Goal: Find specific page/section: Find specific page/section

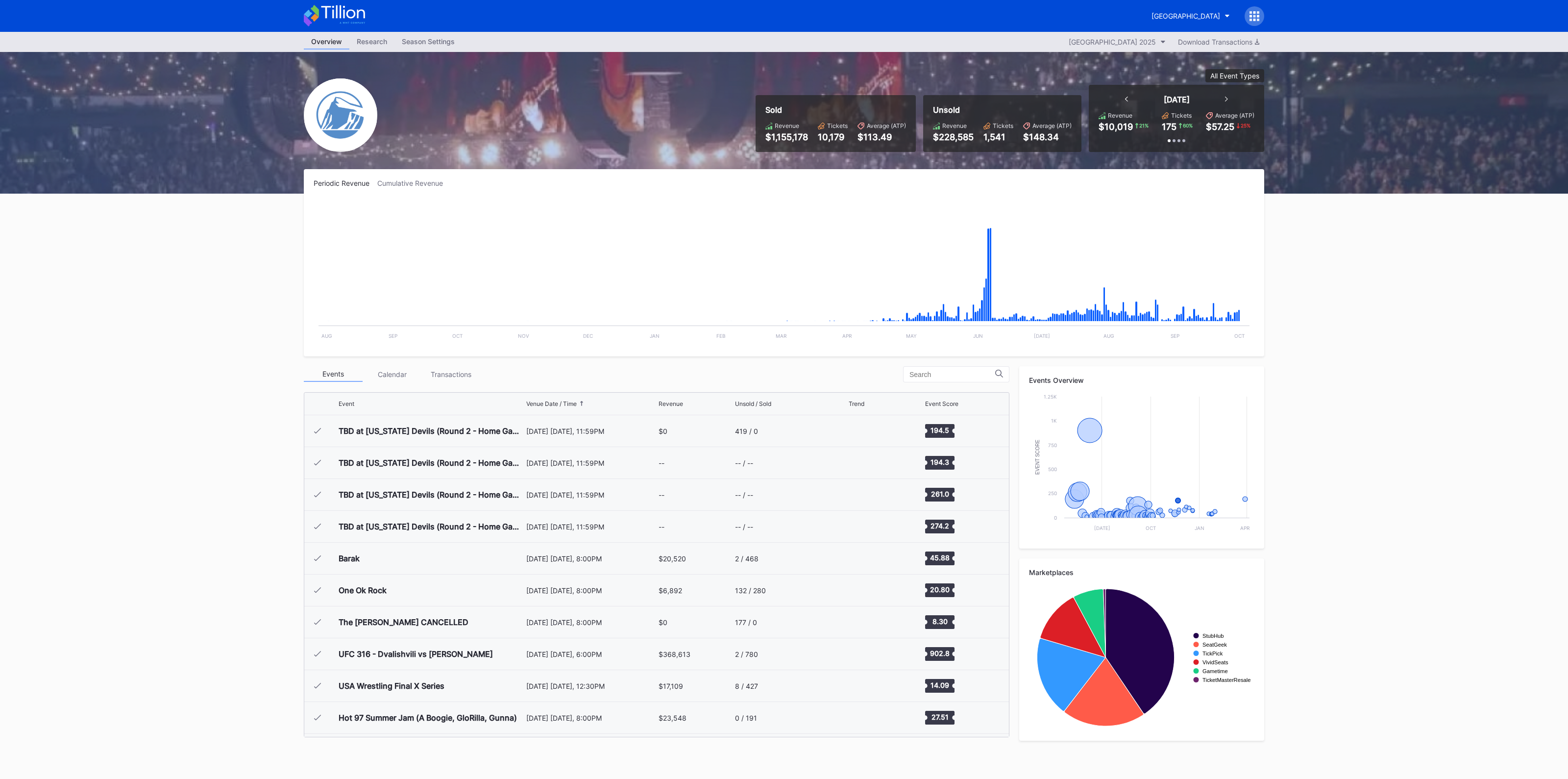
scroll to position [1657, 0]
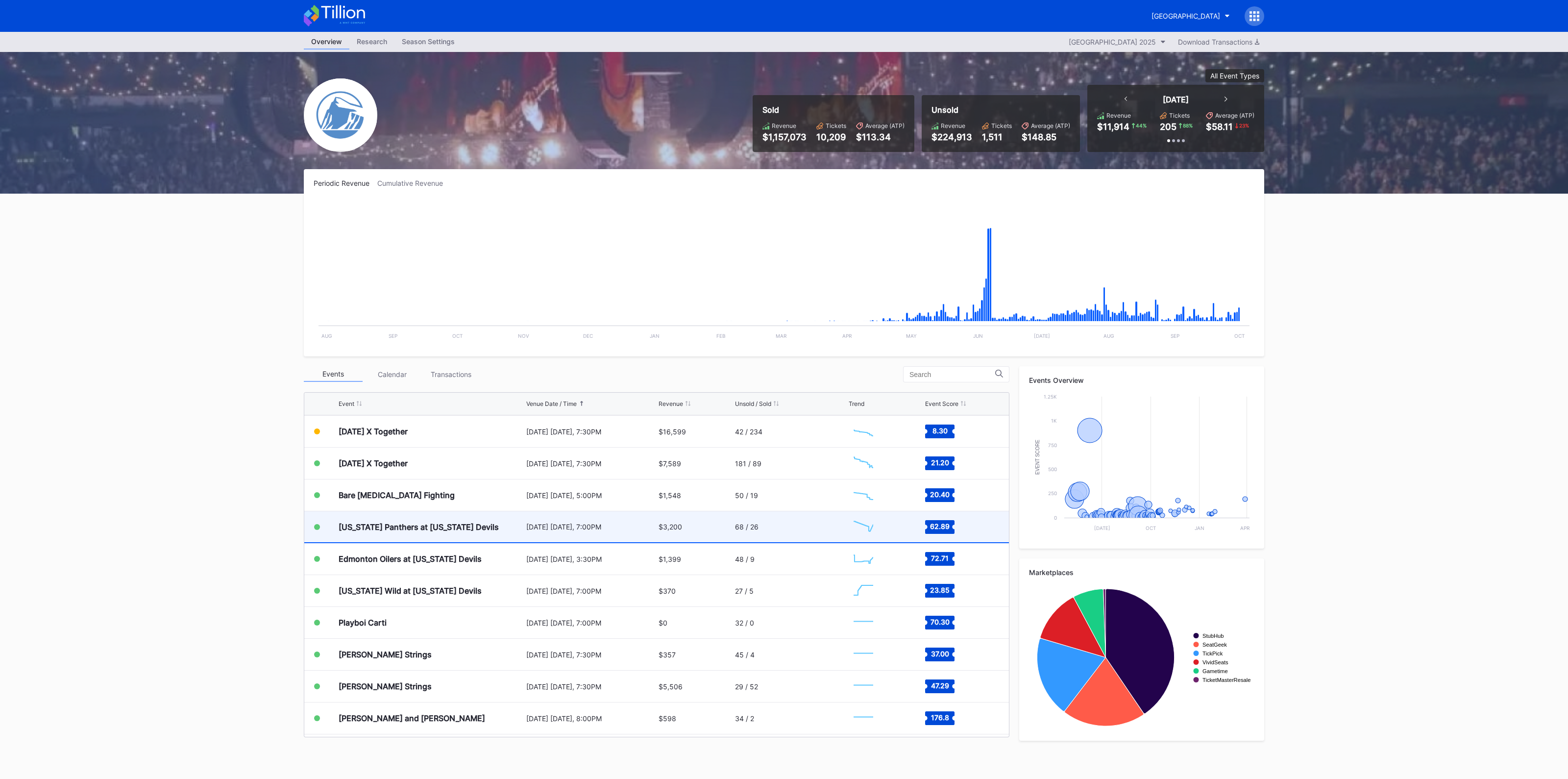
click at [527, 535] on div "[DATE] [DATE], 7:00PM" at bounding box center [591, 527] width 130 height 31
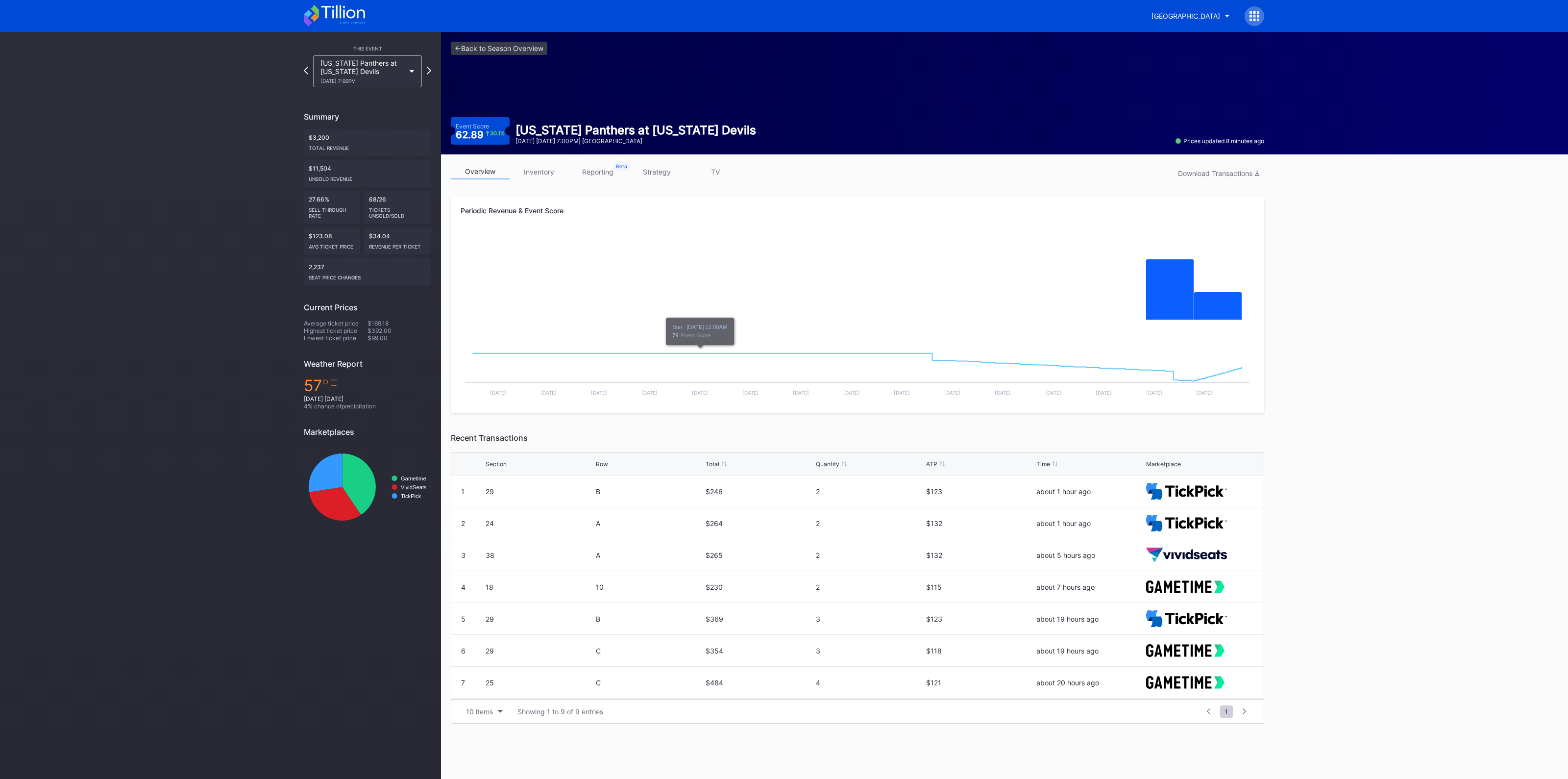
click at [669, 169] on link "strategy" at bounding box center [656, 172] width 59 height 15
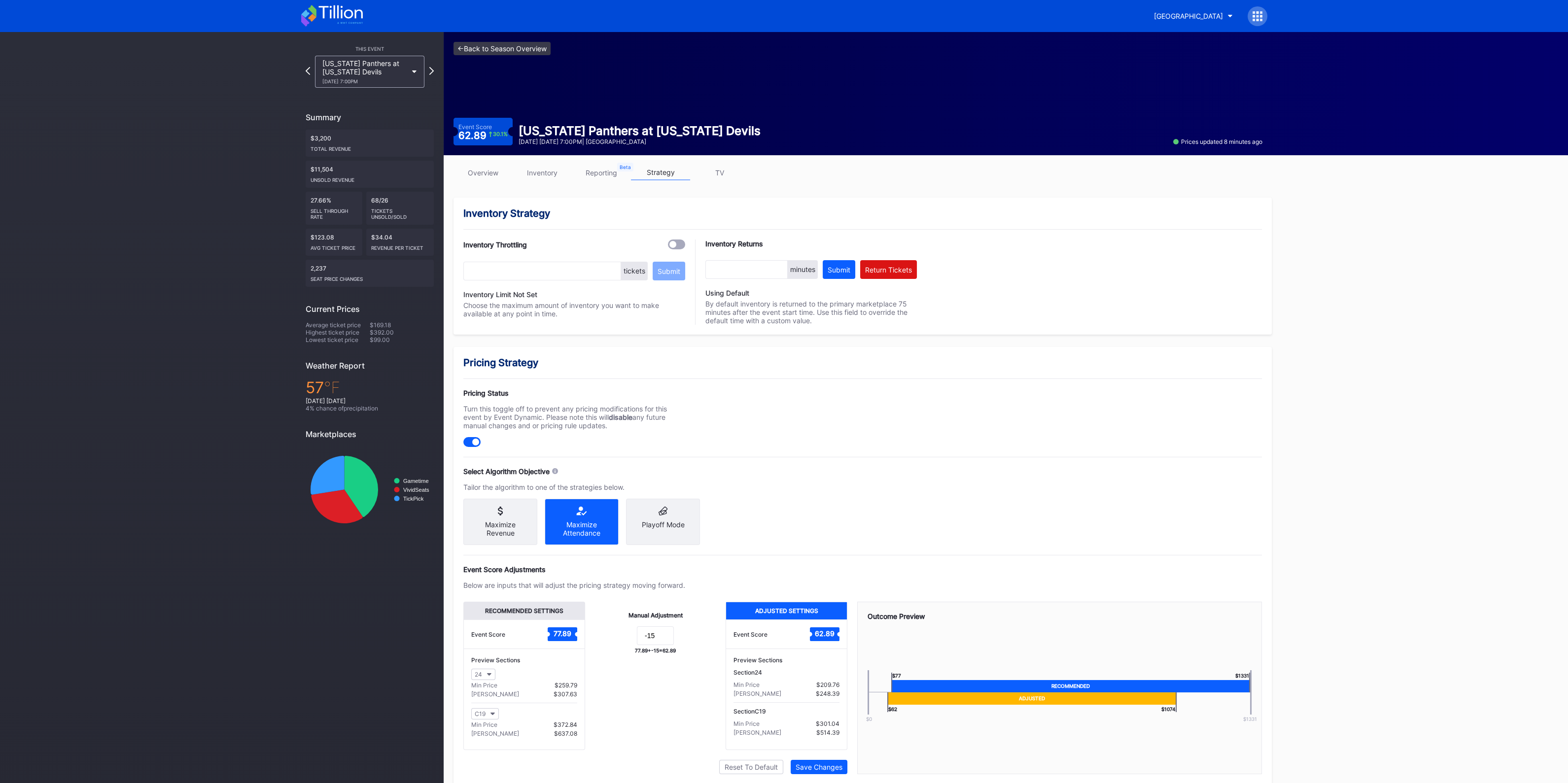
click at [515, 43] on link "<- Back to Season Overview" at bounding box center [502, 48] width 97 height 13
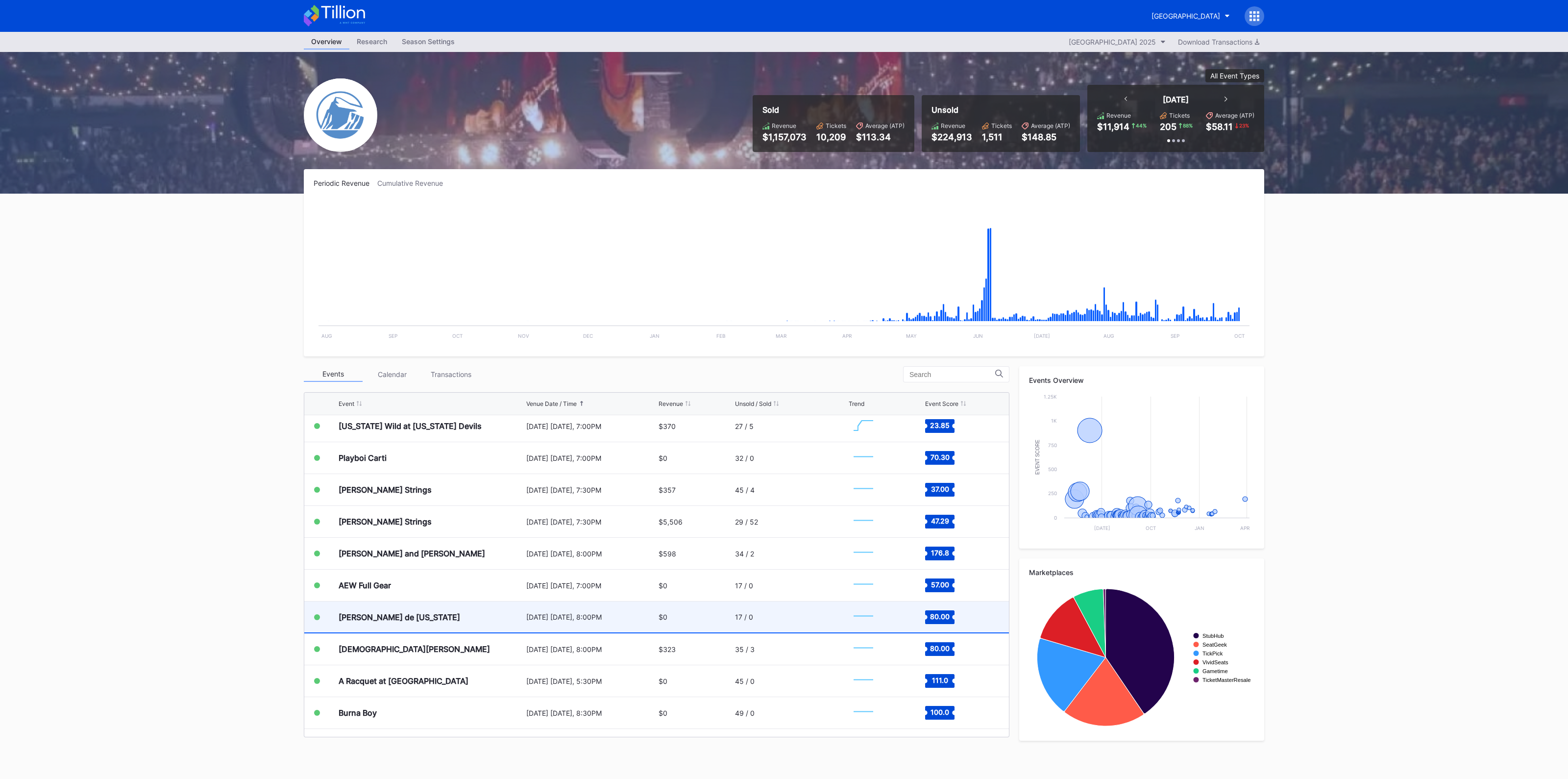
scroll to position [1841, 0]
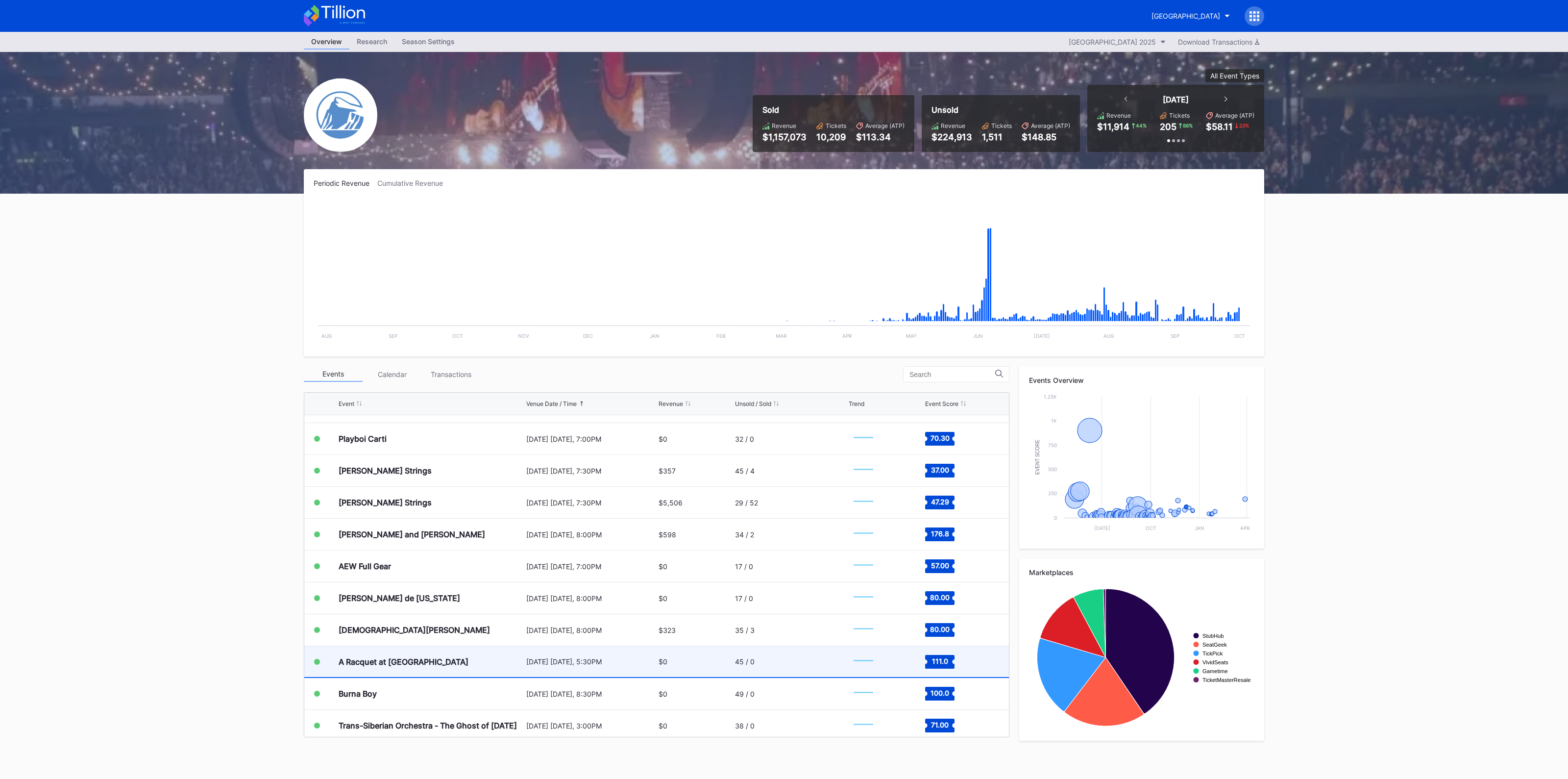
click at [446, 650] on div "A Racquet at [GEOGRAPHIC_DATA]" at bounding box center [431, 661] width 185 height 31
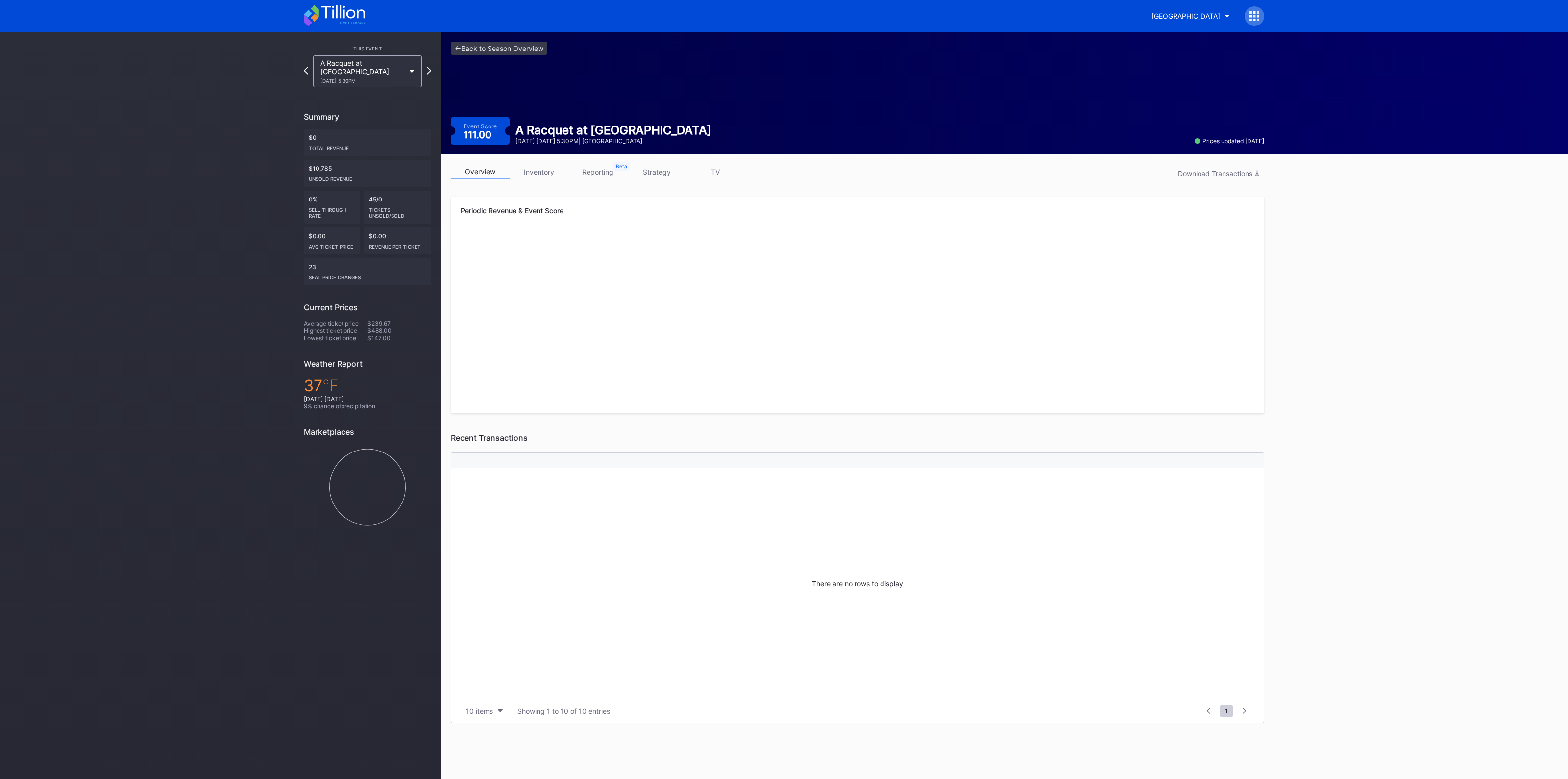
click at [670, 172] on link "strategy" at bounding box center [656, 172] width 59 height 15
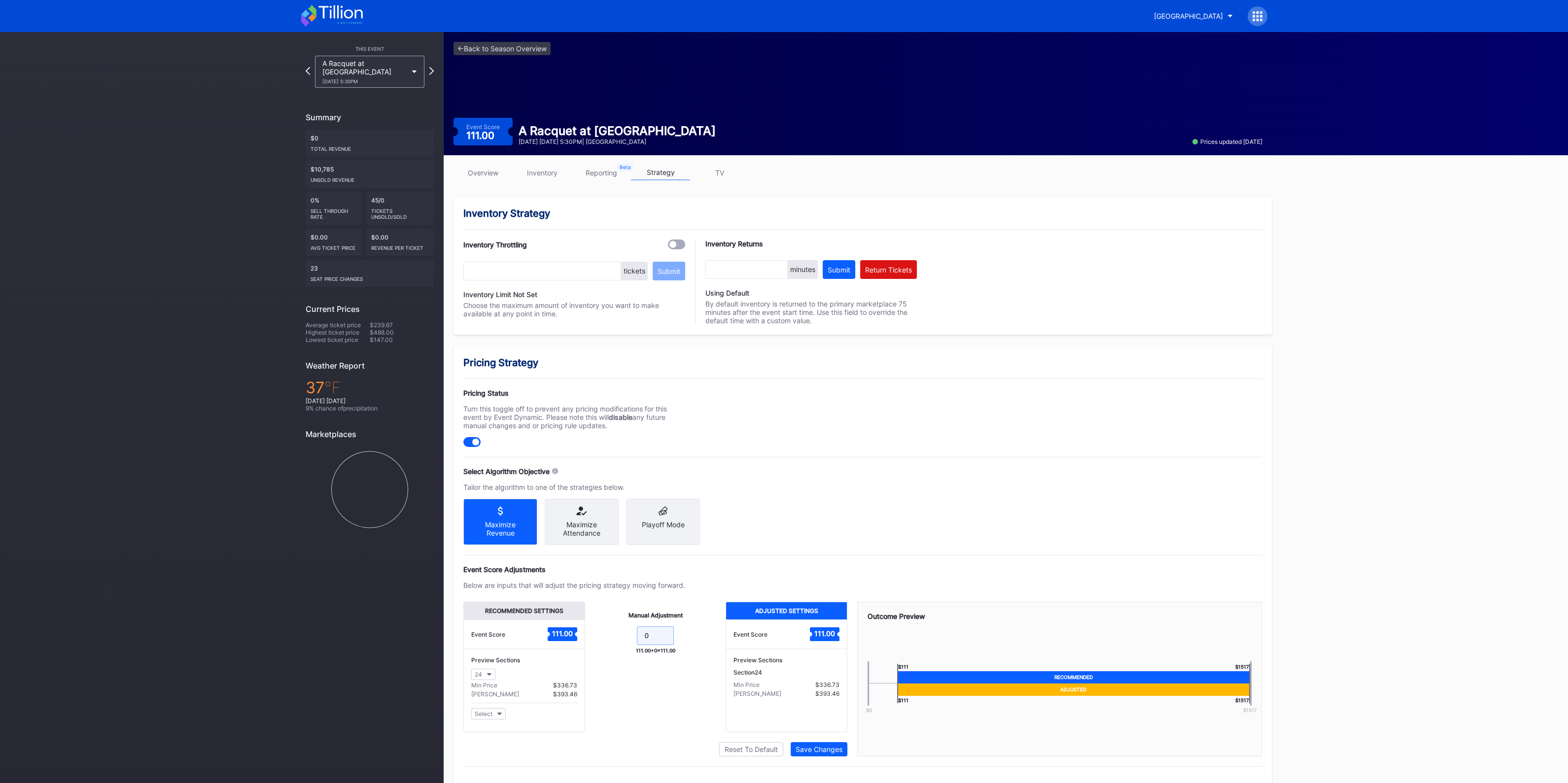
click at [669, 642] on input "0" at bounding box center [655, 635] width 37 height 19
click at [535, 177] on link "inventory" at bounding box center [542, 173] width 59 height 15
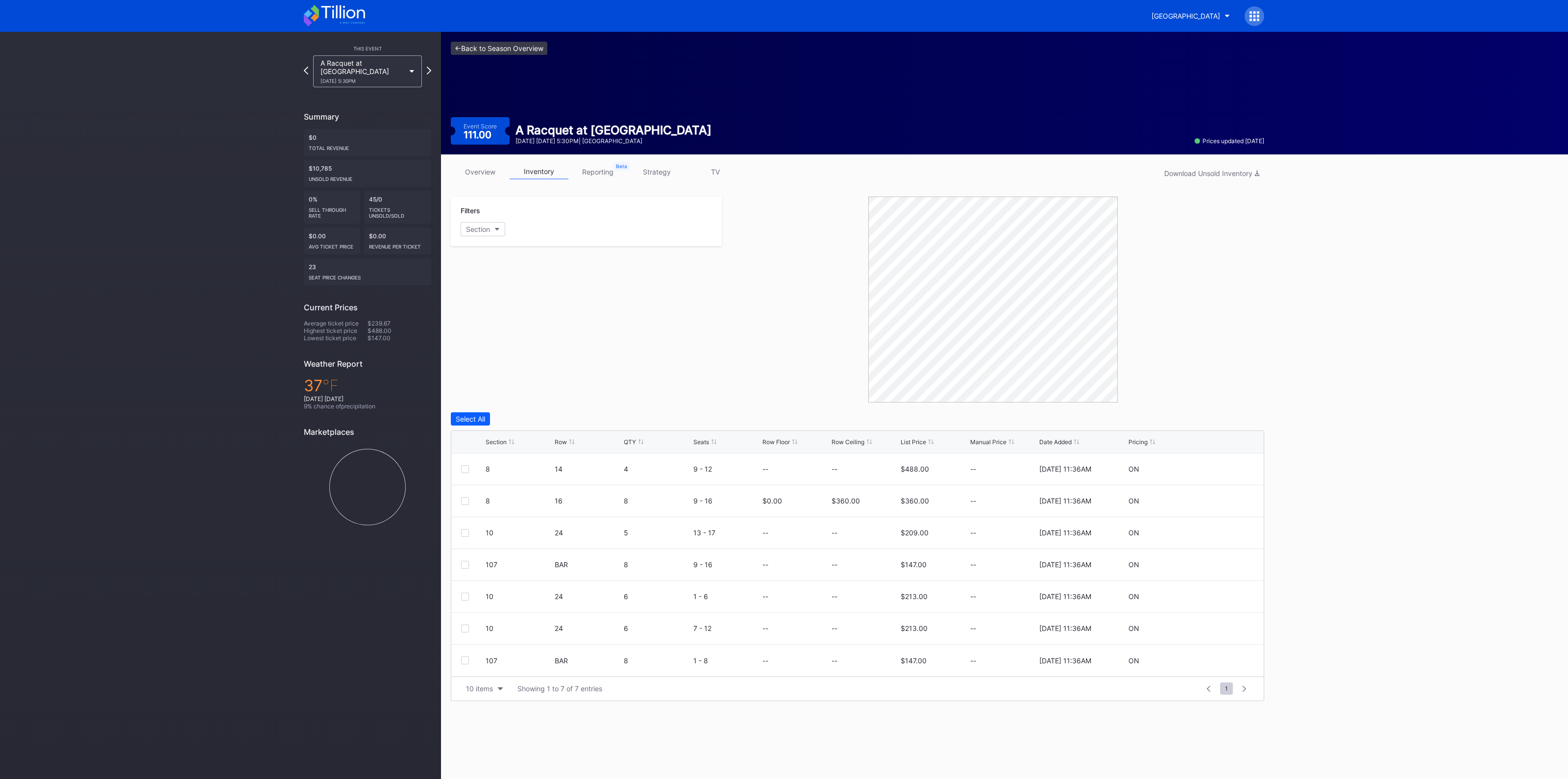
click at [510, 41] on link "<- Back to Season Overview" at bounding box center [499, 48] width 97 height 13
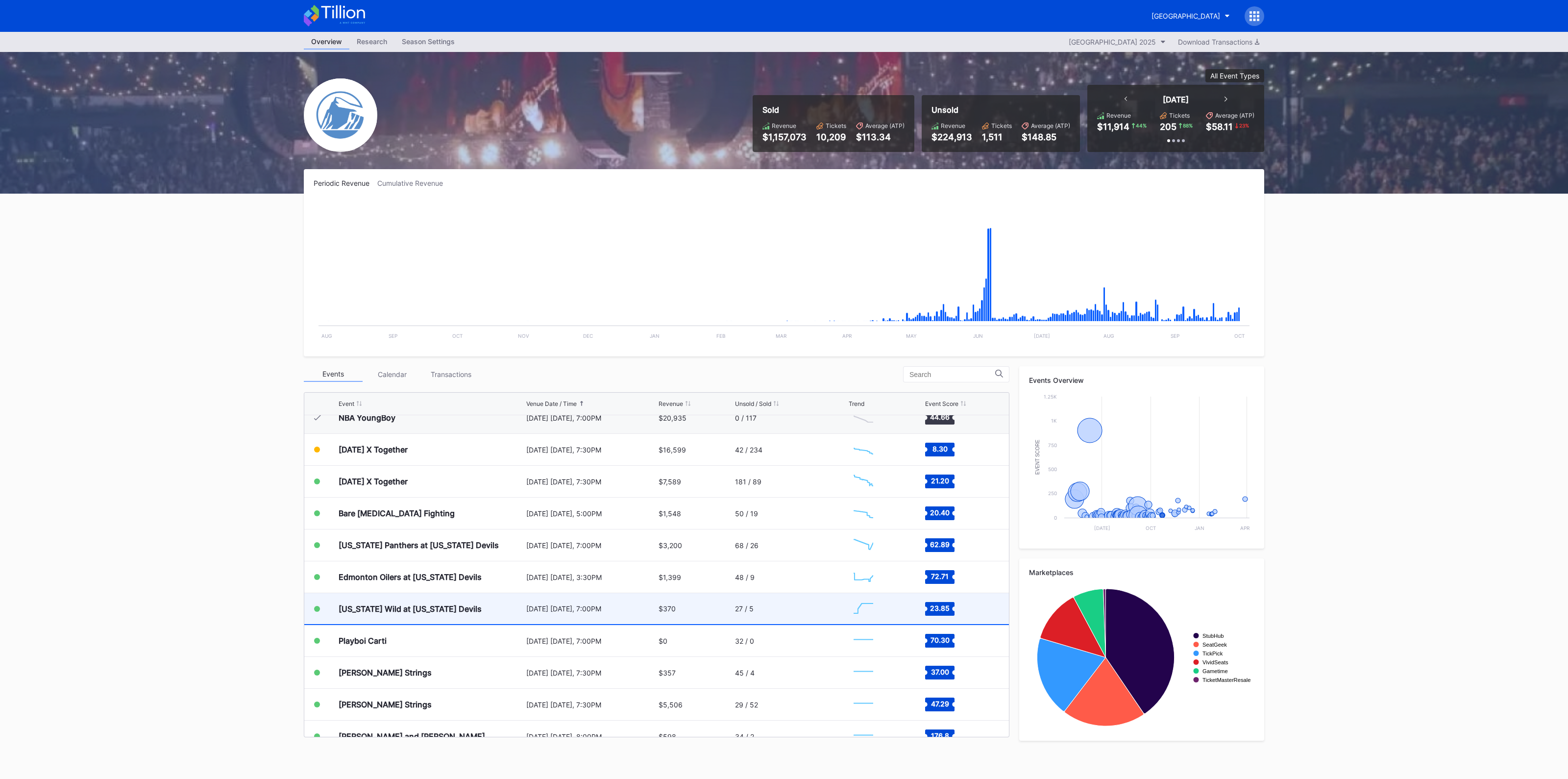
scroll to position [1657, 0]
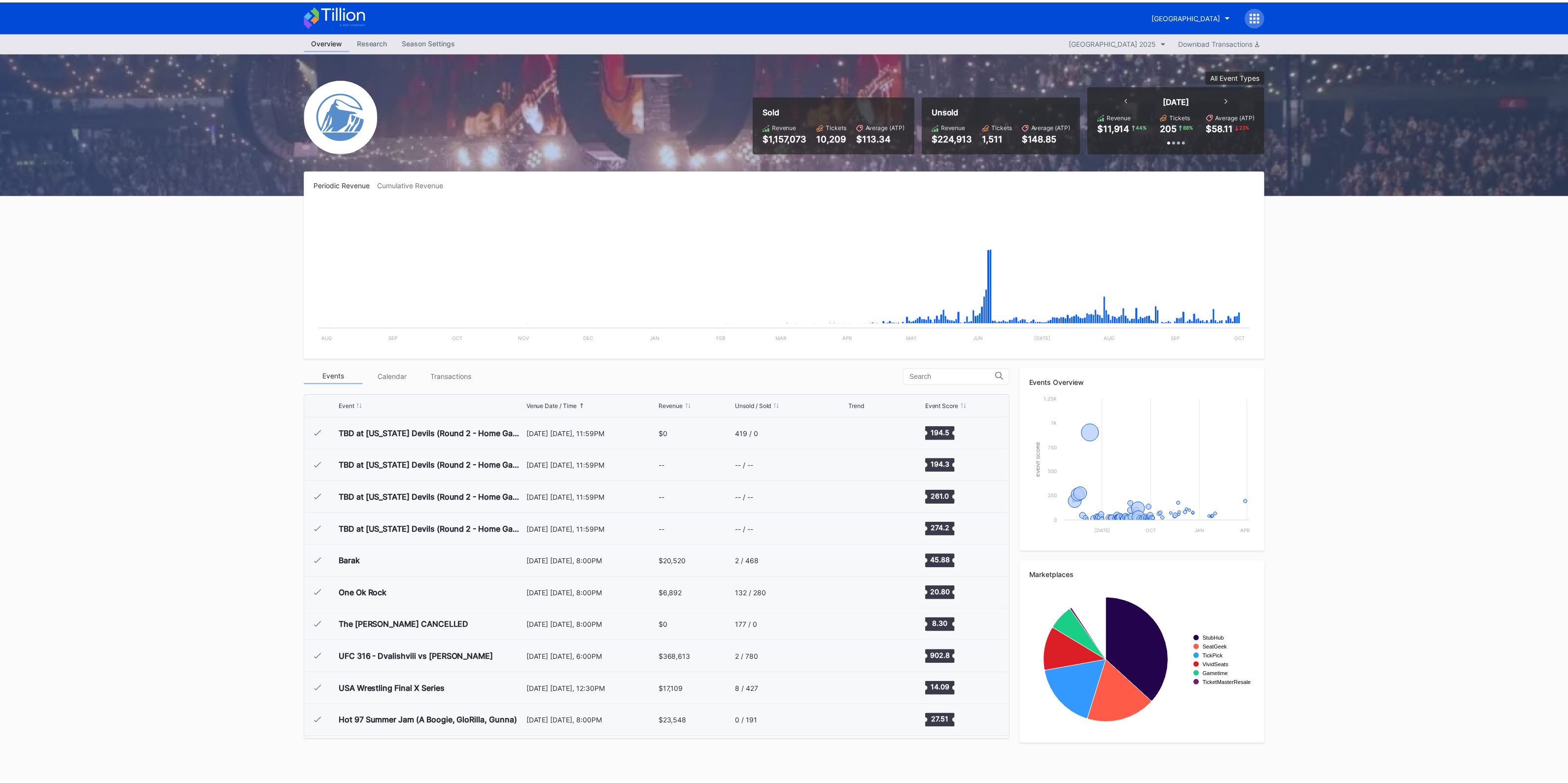
scroll to position [1665, 0]
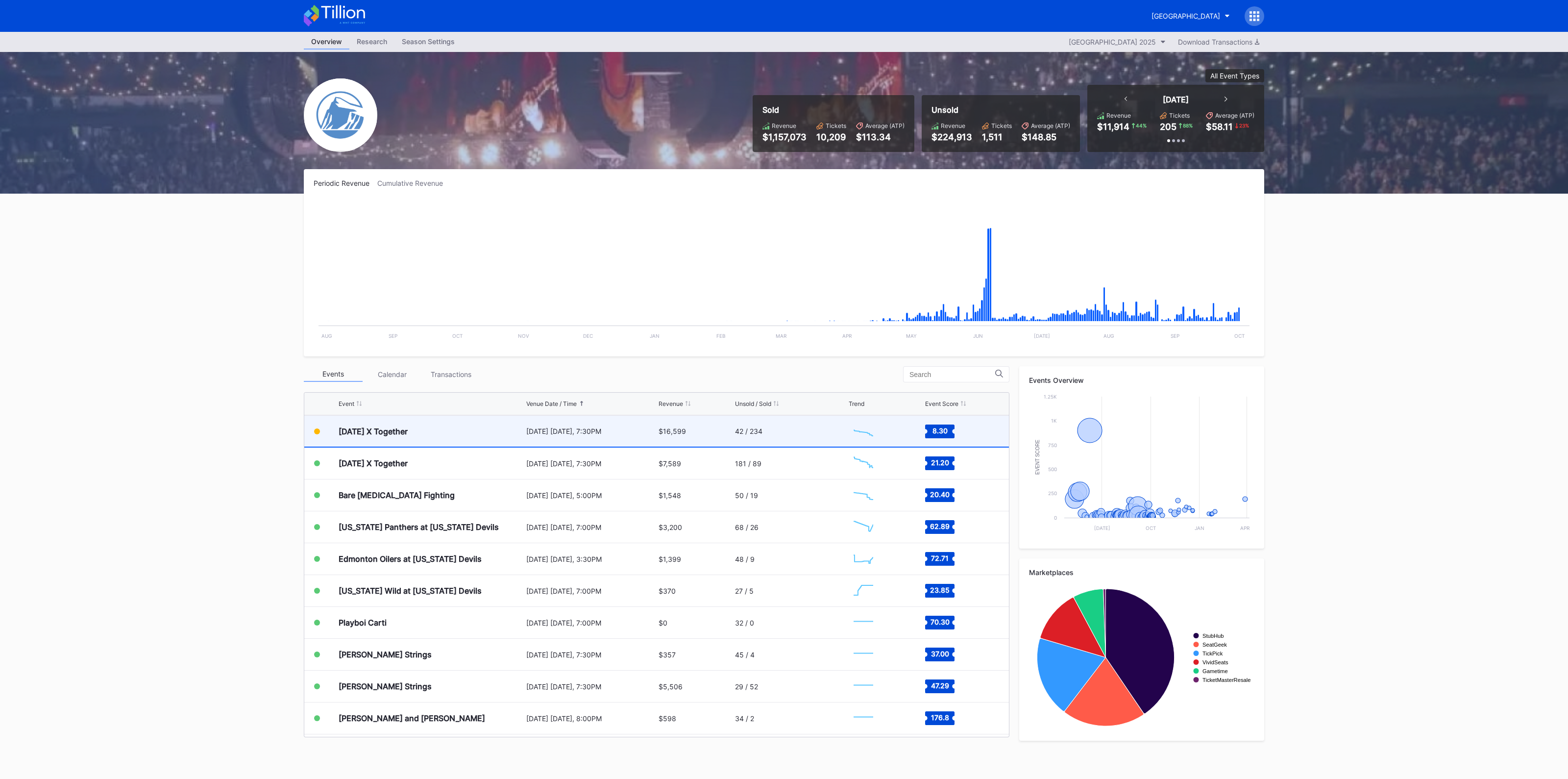
click at [503, 434] on div "[DATE] X Together" at bounding box center [431, 431] width 185 height 31
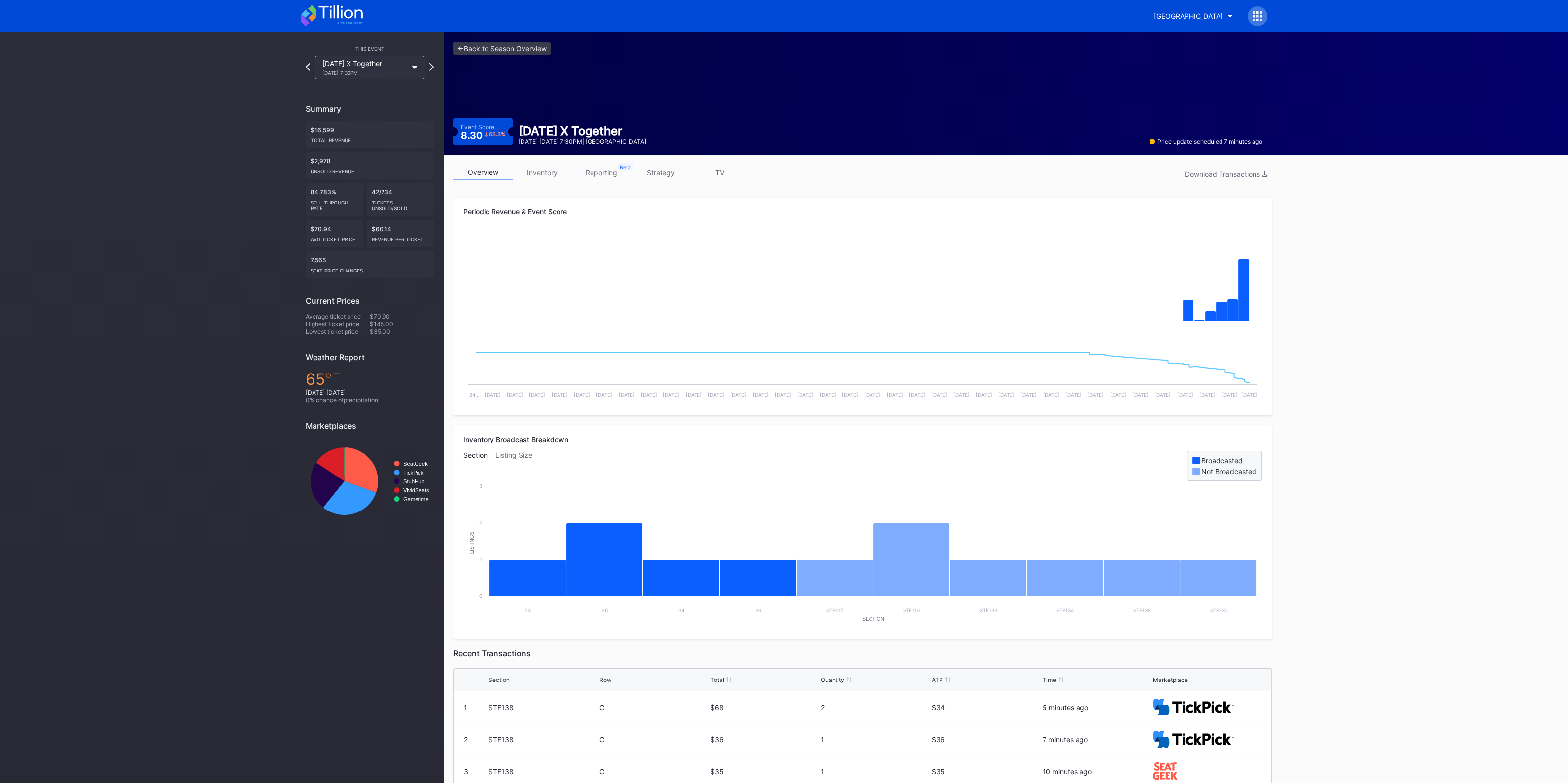
click at [532, 171] on link "inventory" at bounding box center [542, 173] width 59 height 15
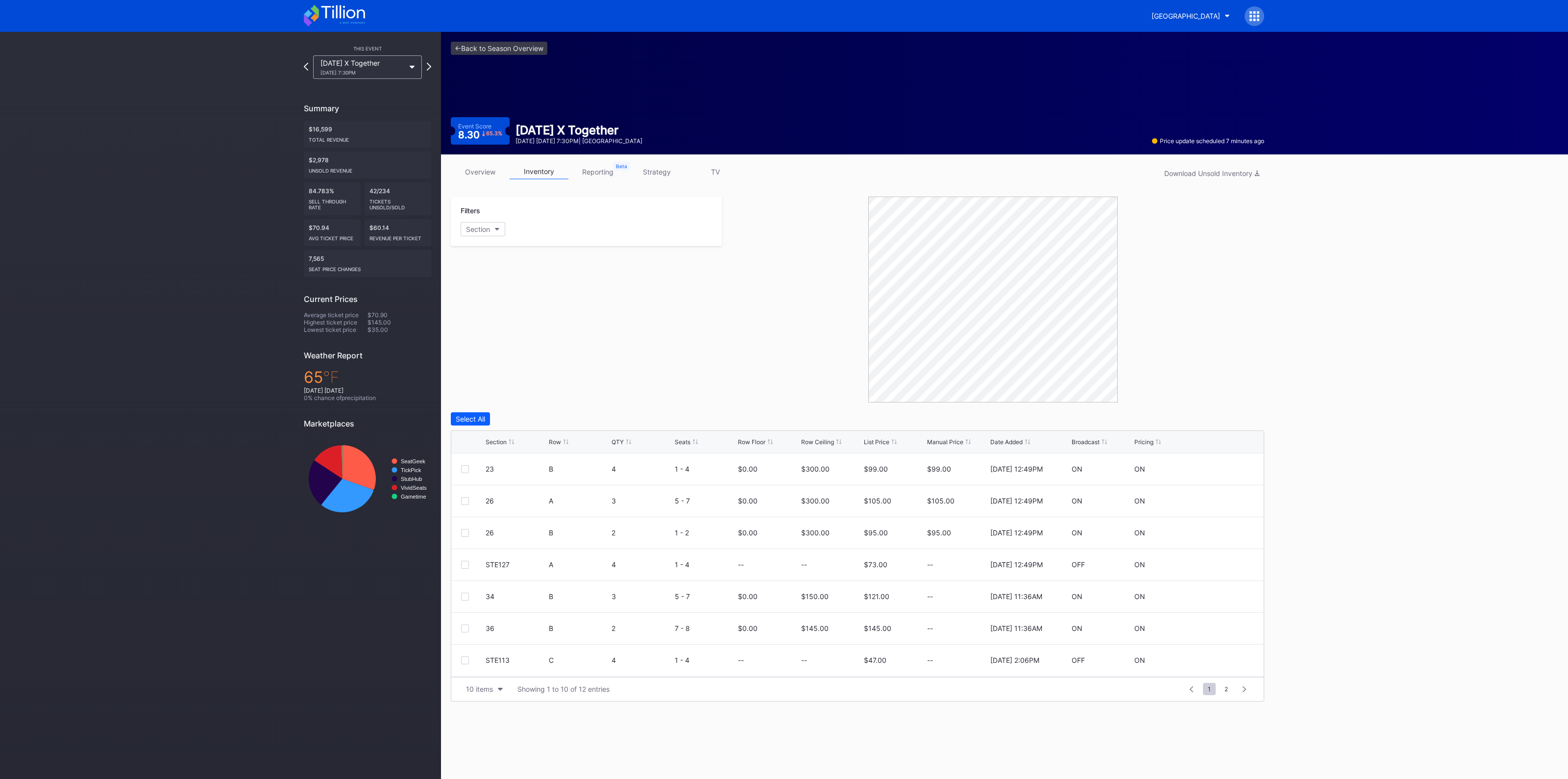
click at [504, 442] on div "Section" at bounding box center [496, 442] width 21 height 7
click at [486, 683] on button "10 items" at bounding box center [485, 689] width 46 height 13
click at [495, 659] on div "200 items" at bounding box center [485, 664] width 46 height 18
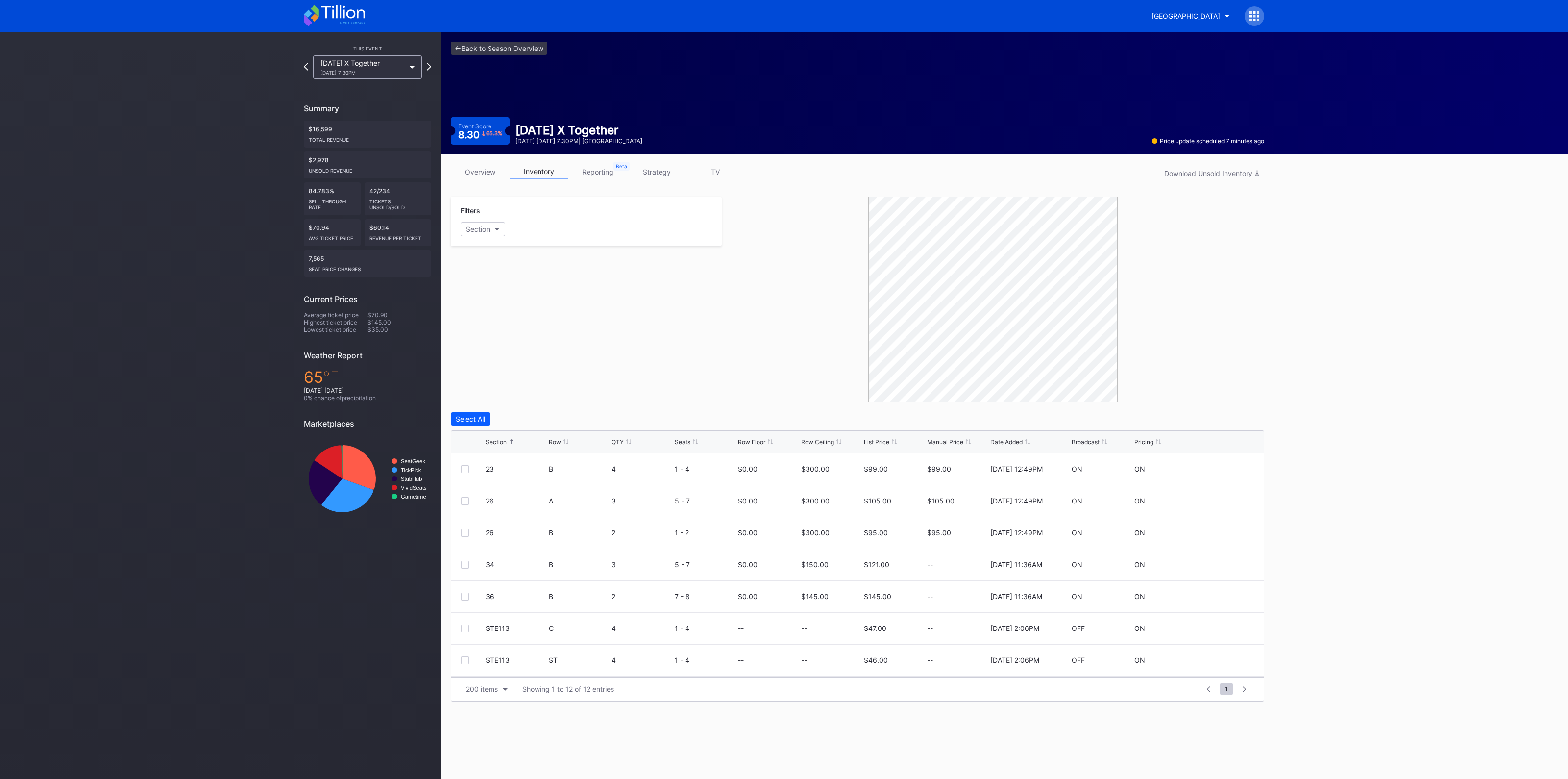
click at [654, 165] on link "strategy" at bounding box center [656, 172] width 59 height 15
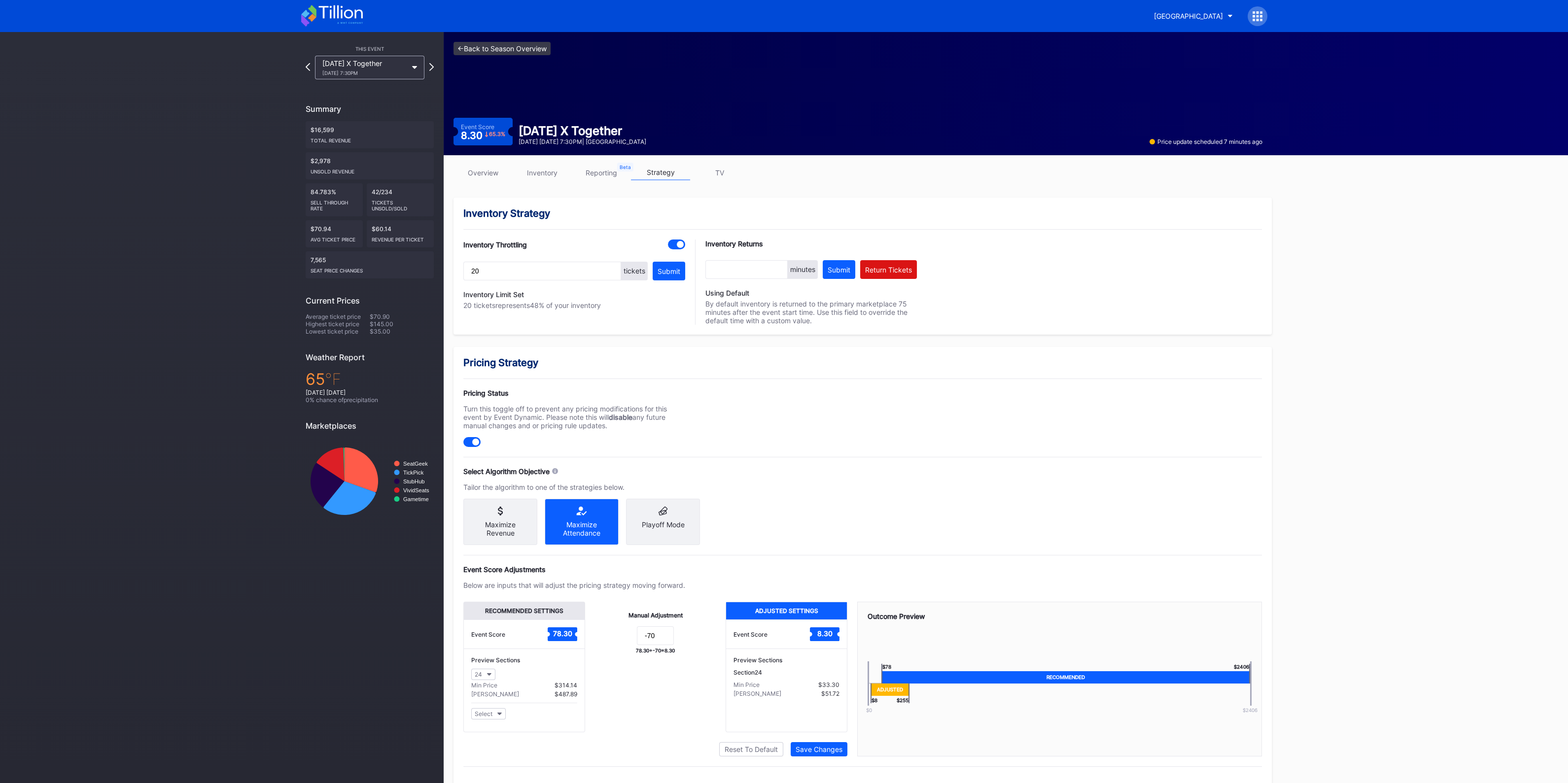
click at [527, 50] on link "<- Back to Season Overview" at bounding box center [502, 48] width 97 height 13
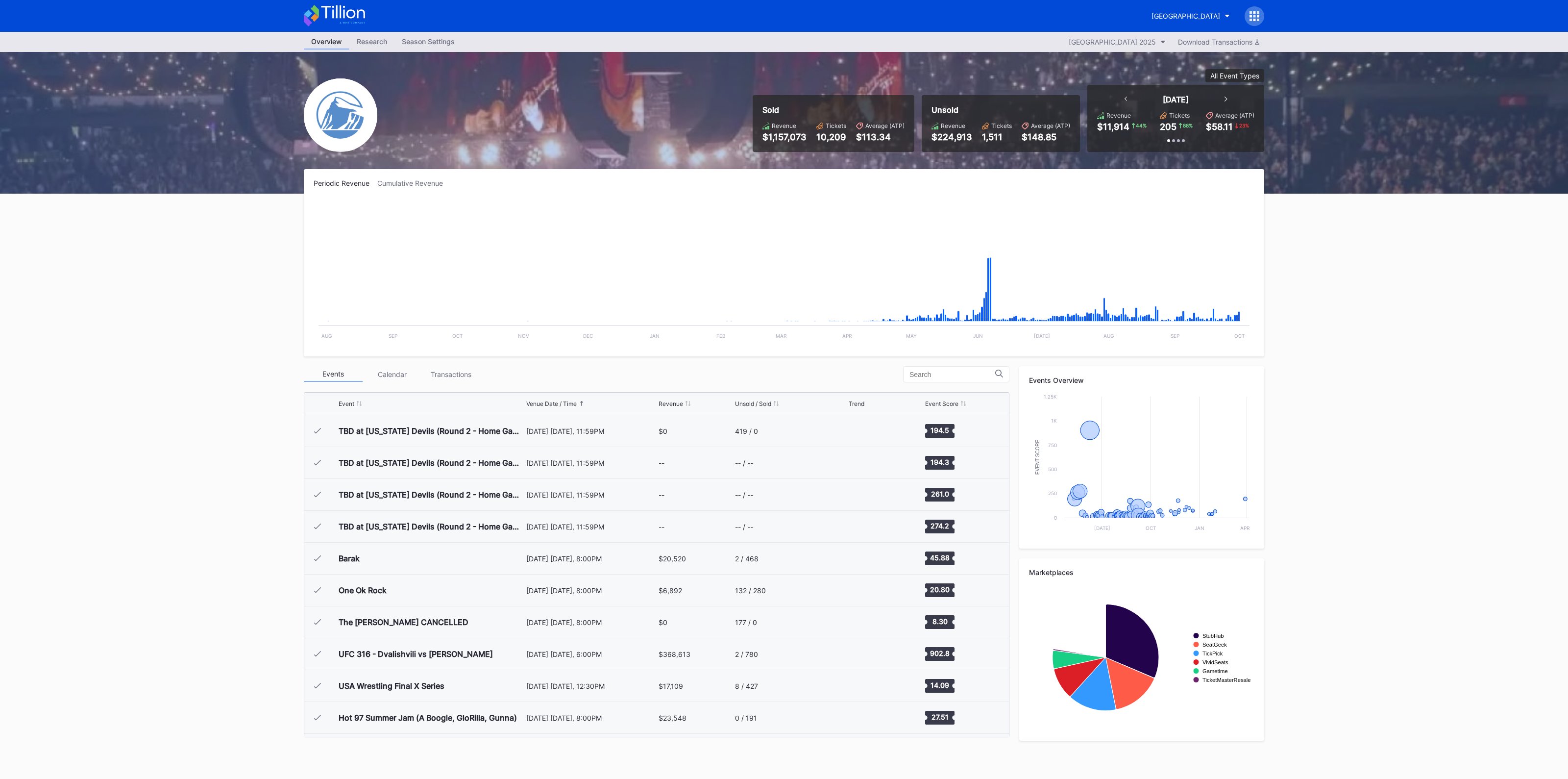
scroll to position [1657, 0]
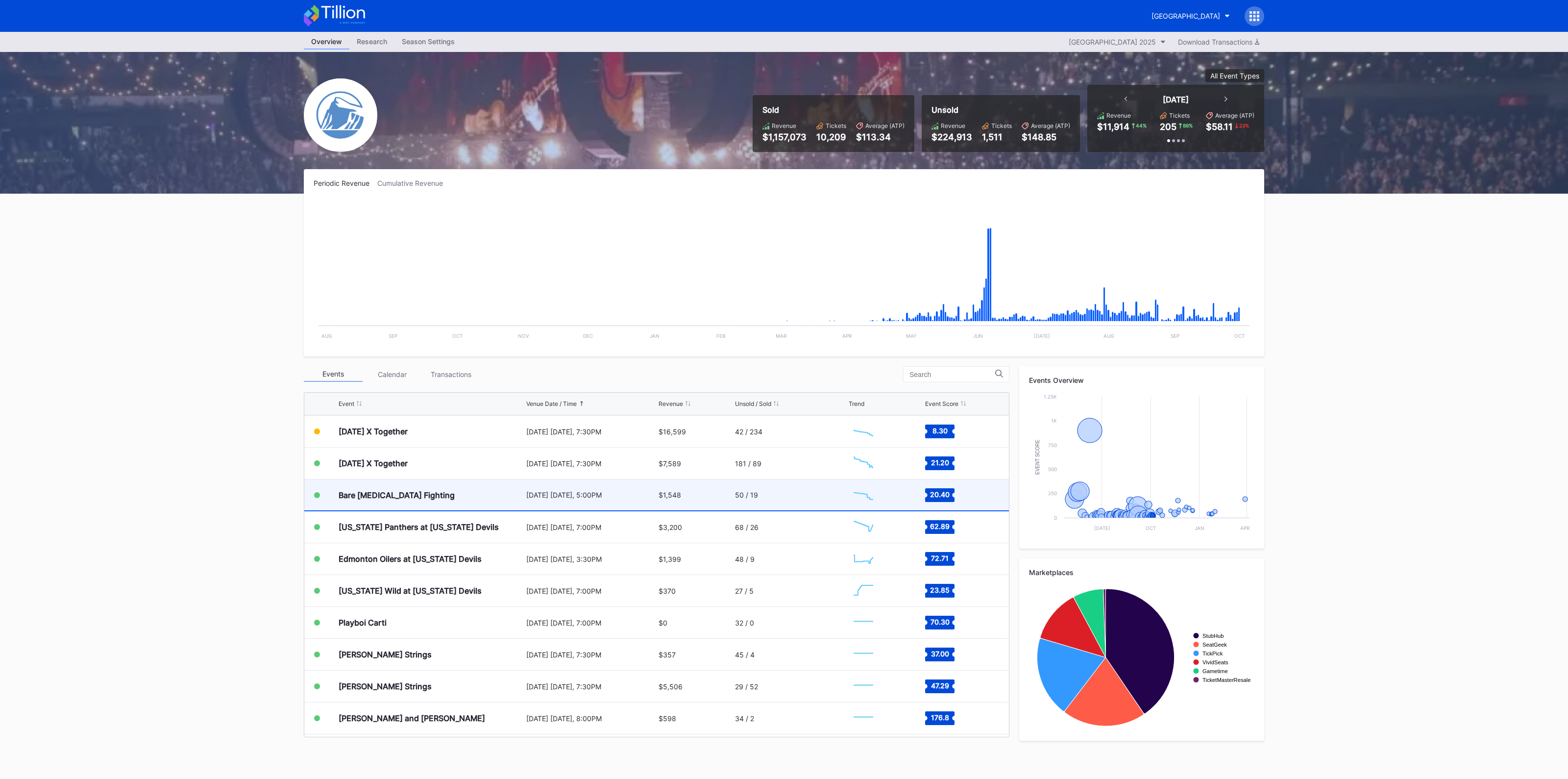
click at [415, 485] on div "Bare [MEDICAL_DATA] Fighting" at bounding box center [431, 495] width 185 height 31
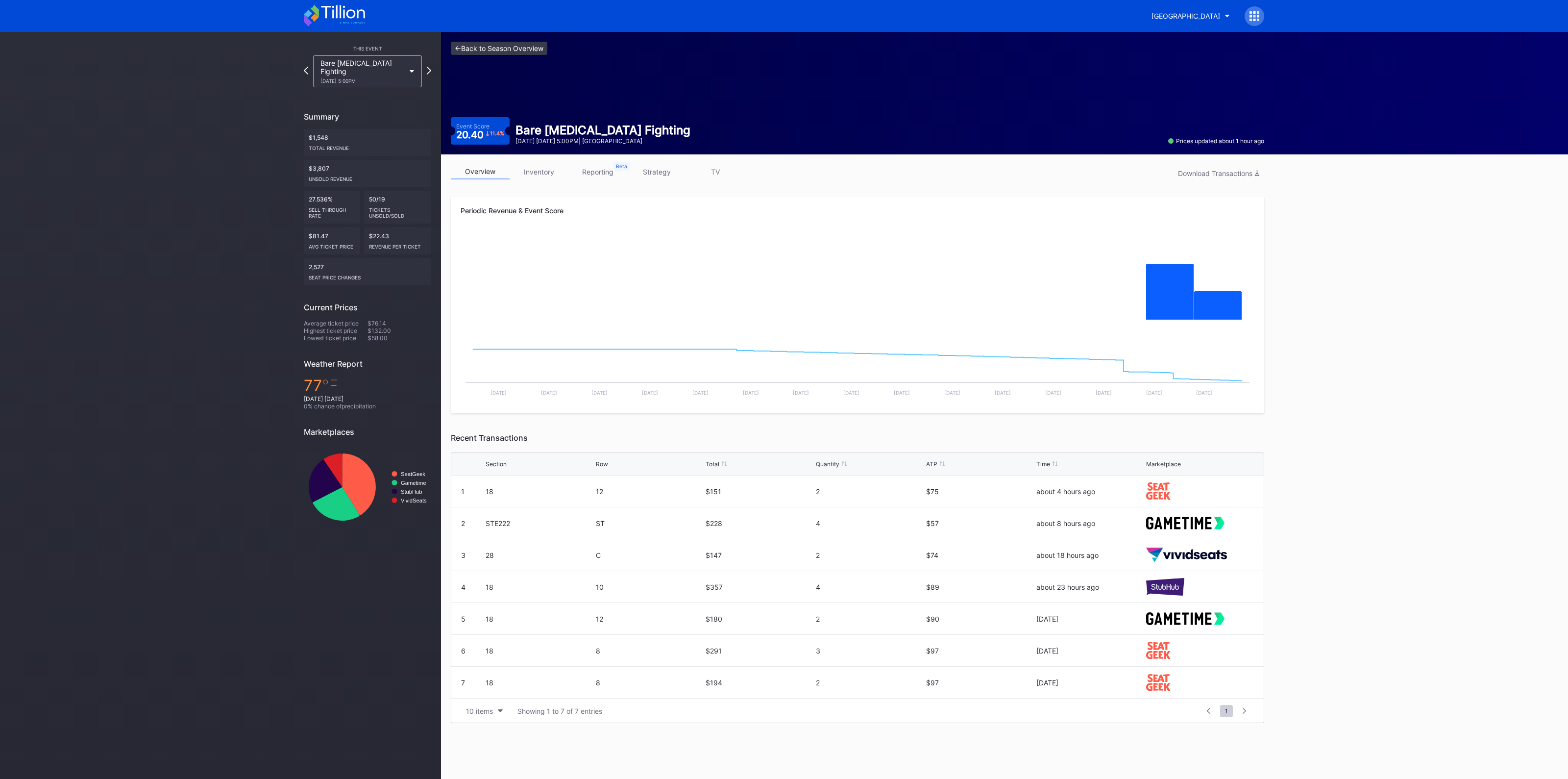
click at [519, 54] on link "<- Back to Season Overview" at bounding box center [499, 48] width 97 height 13
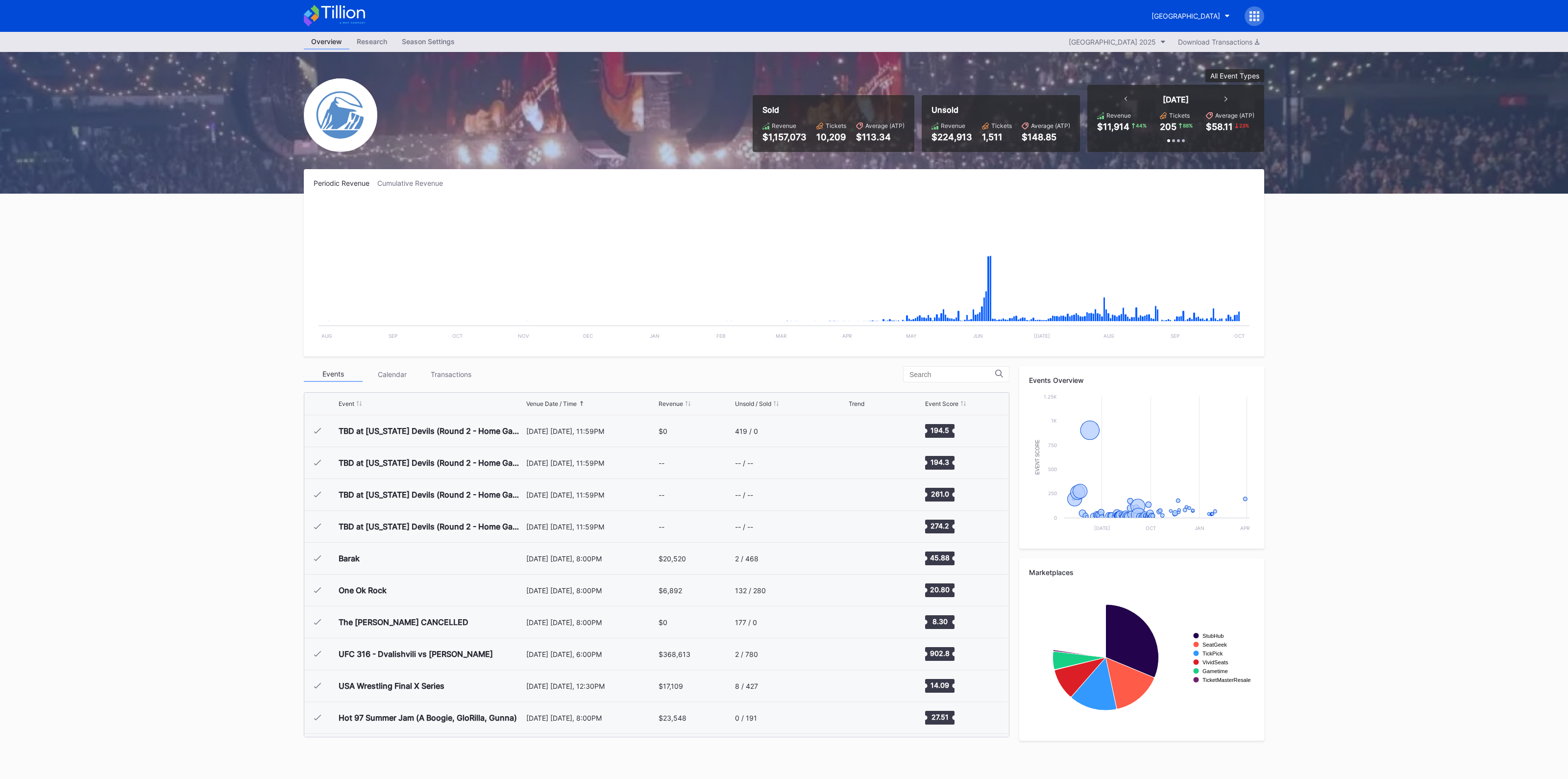
scroll to position [1657, 0]
